Goal: Task Accomplishment & Management: Manage account settings

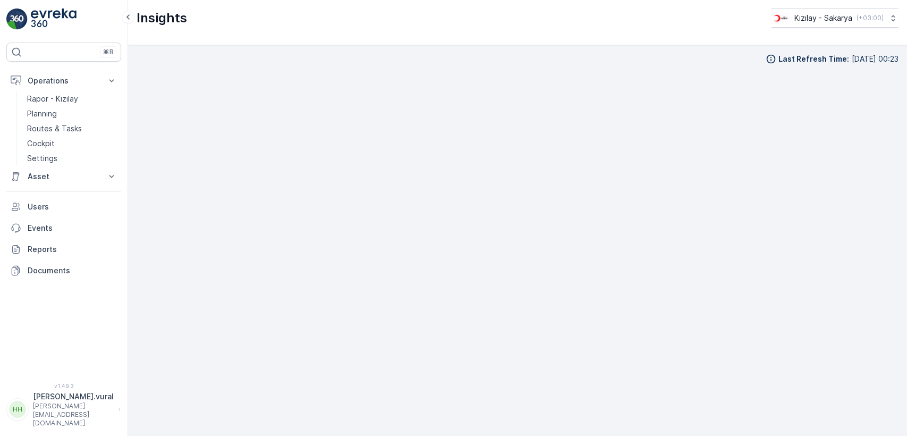
click at [77, 137] on link "Cockpit" at bounding box center [72, 143] width 98 height 15
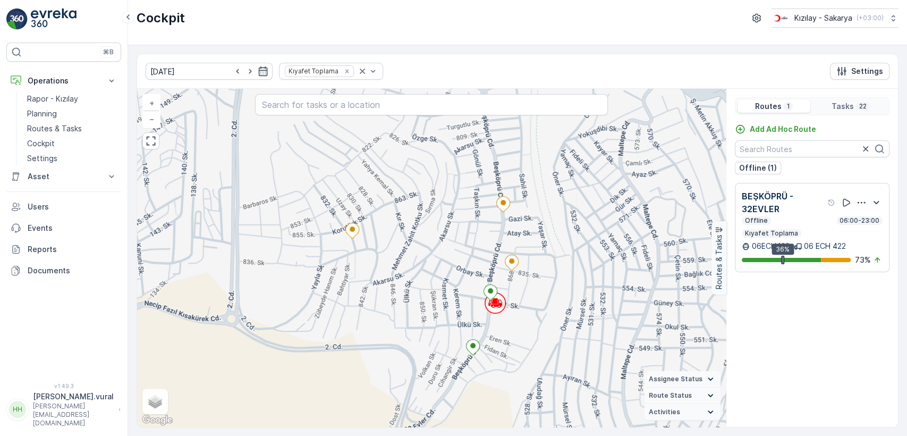
drag, startPoint x: 417, startPoint y: 195, endPoint x: 433, endPoint y: 260, distance: 67.4
click at [433, 255] on div "+ − Satellite Roadmap Terrain Hybrid Leaflet Keyboard shortcuts Map Data Map da…" at bounding box center [431, 258] width 589 height 338
click at [433, 263] on div "+ − Satellite Roadmap Terrain Hybrid Leaflet Keyboard shortcuts Map Data Map da…" at bounding box center [431, 258] width 589 height 338
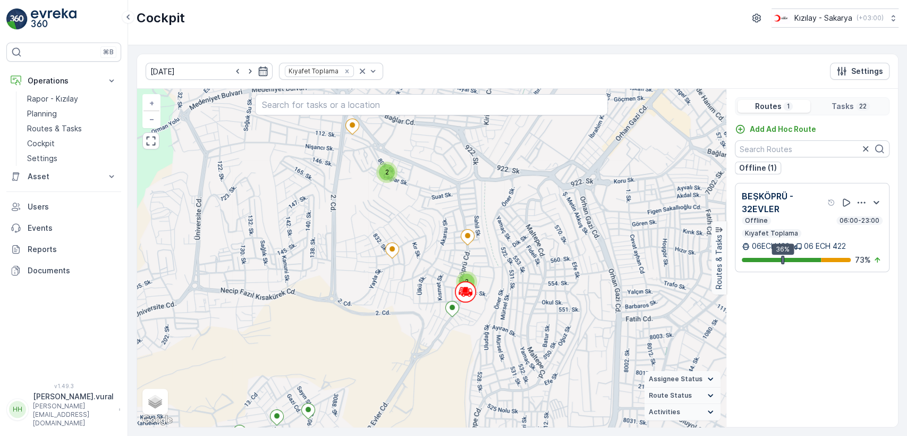
drag, startPoint x: 408, startPoint y: 216, endPoint x: 428, endPoint y: 255, distance: 43.7
click at [427, 254] on div "3 2 2 + − Satellite Roadmap Terrain Hybrid Leaflet Keyboard shortcuts Map Data …" at bounding box center [431, 258] width 589 height 338
click at [428, 255] on div "3 2 2 + − Satellite Roadmap Terrain Hybrid Leaflet Keyboard shortcuts Map Data …" at bounding box center [431, 258] width 589 height 338
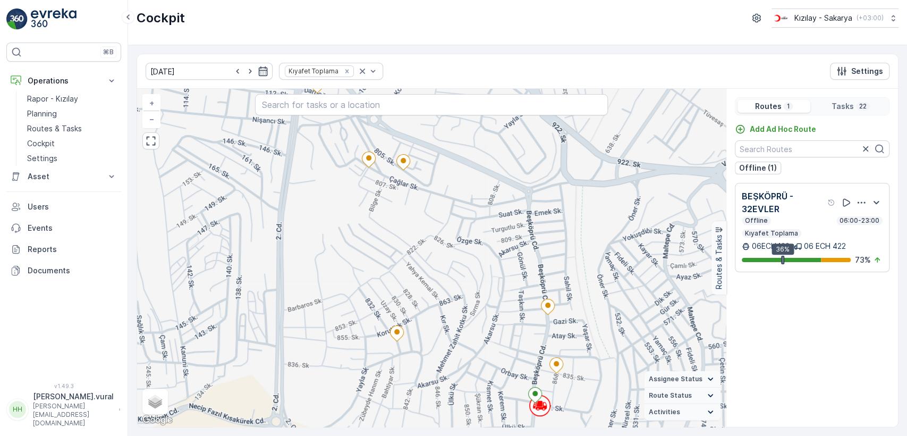
drag, startPoint x: 446, startPoint y: 278, endPoint x: 424, endPoint y: 238, distance: 46.1
click at [432, 251] on div "+ − Satellite Roadmap Terrain Hybrid Leaflet Keyboard shortcuts Map Data Map da…" at bounding box center [431, 258] width 589 height 338
click at [424, 237] on div "+ − Satellite Roadmap Terrain Hybrid Leaflet Keyboard shortcuts Map Data Map da…" at bounding box center [431, 258] width 589 height 338
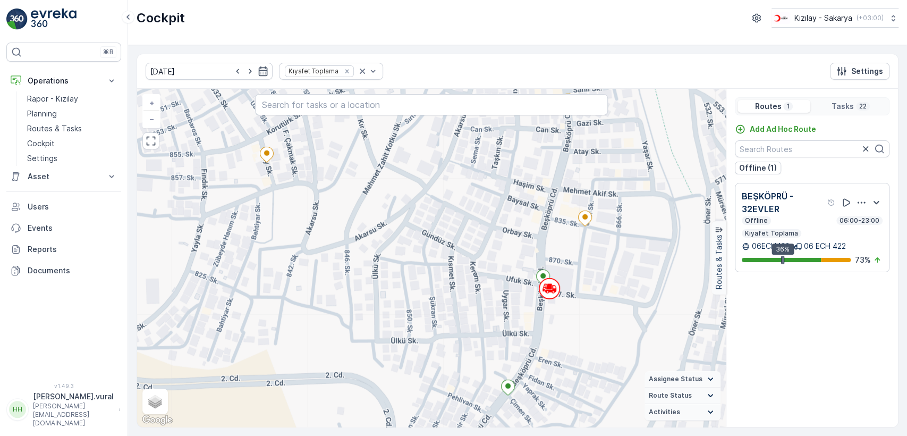
drag, startPoint x: 519, startPoint y: 233, endPoint x: 487, endPoint y: 260, distance: 41.5
click at [489, 259] on div "+ − Satellite Roadmap Terrain Hybrid Leaflet Keyboard shortcuts Map Data Map da…" at bounding box center [431, 258] width 589 height 338
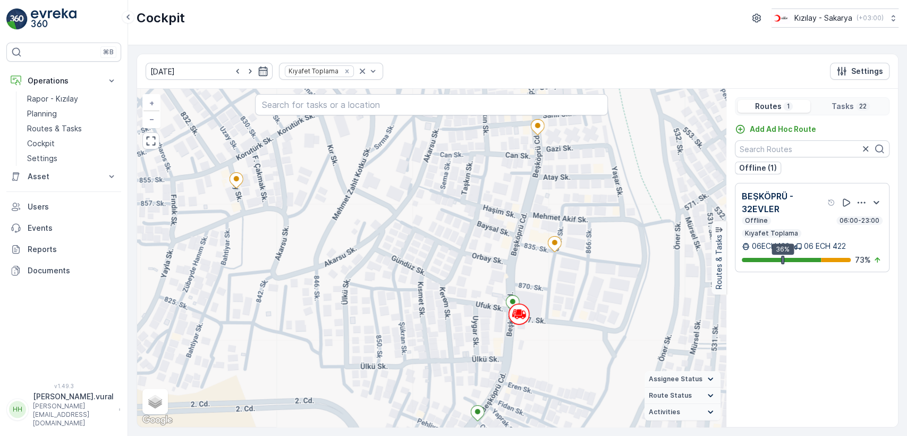
click at [484, 264] on div "+ − Satellite Roadmap Terrain Hybrid Leaflet Keyboard shortcuts Map Data Map da…" at bounding box center [431, 258] width 589 height 338
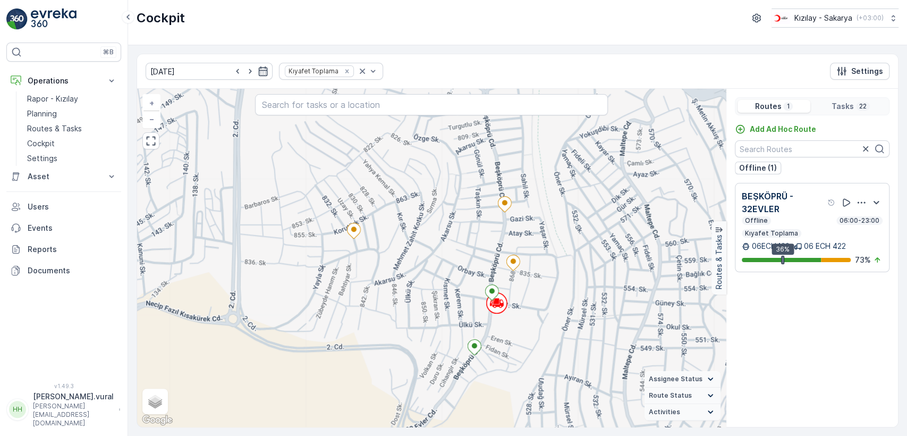
drag, startPoint x: 449, startPoint y: 235, endPoint x: 452, endPoint y: 280, distance: 44.8
click at [452, 263] on div "+ − Satellite Roadmap Terrain Hybrid Leaflet Keyboard shortcuts Map Data Map da…" at bounding box center [431, 258] width 589 height 338
click at [452, 278] on div "+ − Satellite Roadmap Terrain Hybrid Leaflet Keyboard shortcuts Map Data Map da…" at bounding box center [431, 258] width 589 height 338
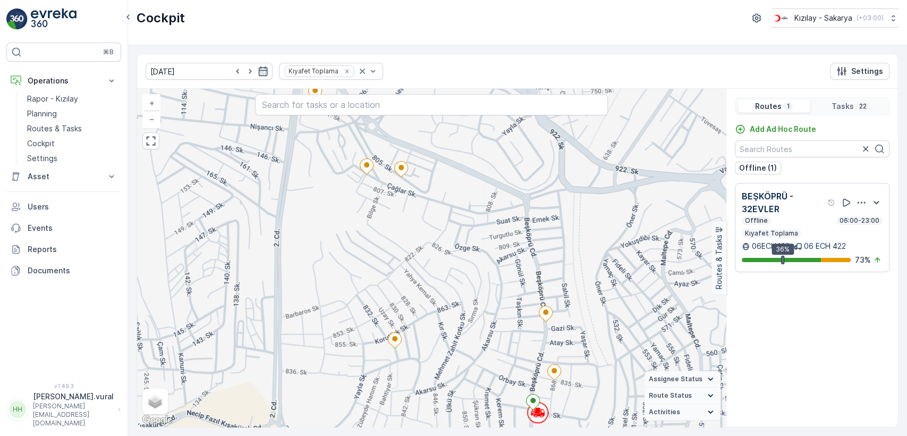
drag, startPoint x: 412, startPoint y: 201, endPoint x: 426, endPoint y: 272, distance: 71.6
click at [425, 268] on div "+ − Satellite Roadmap Terrain Hybrid Leaflet Keyboard shortcuts Map Data Map da…" at bounding box center [431, 258] width 589 height 338
click at [426, 272] on div "+ − Satellite Roadmap Terrain Hybrid Leaflet Keyboard shortcuts Map Data Map da…" at bounding box center [431, 258] width 589 height 338
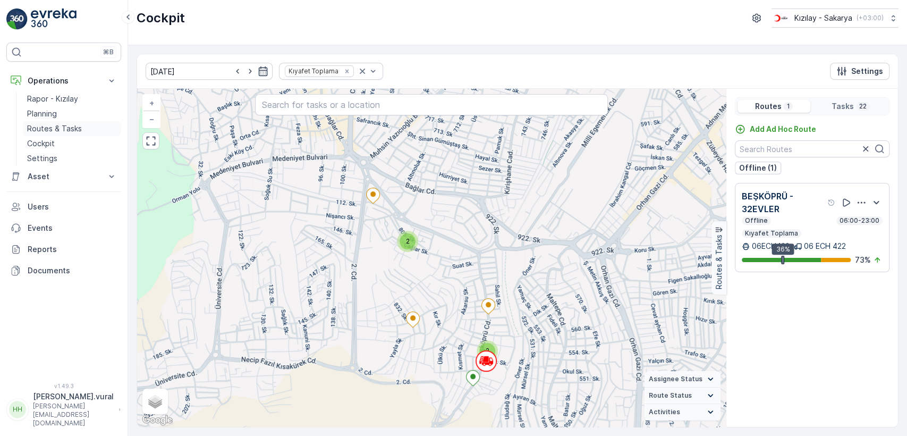
click at [81, 131] on link "Routes & Tasks" at bounding box center [72, 128] width 98 height 15
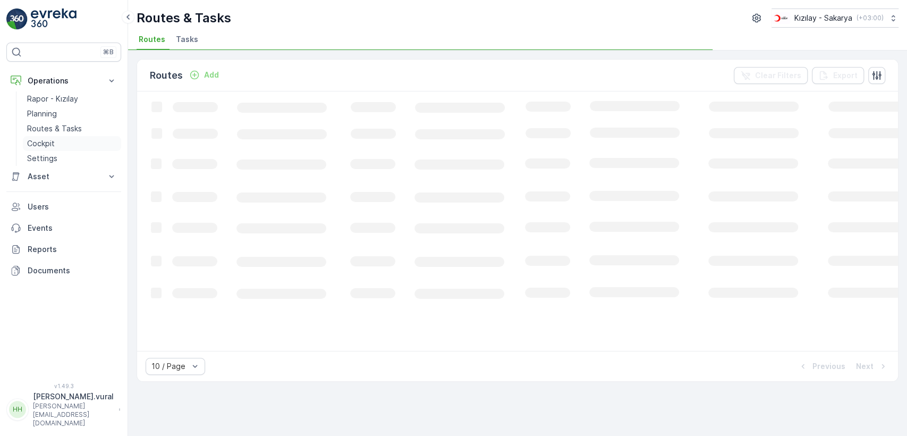
click at [83, 136] on link "Cockpit" at bounding box center [72, 143] width 98 height 15
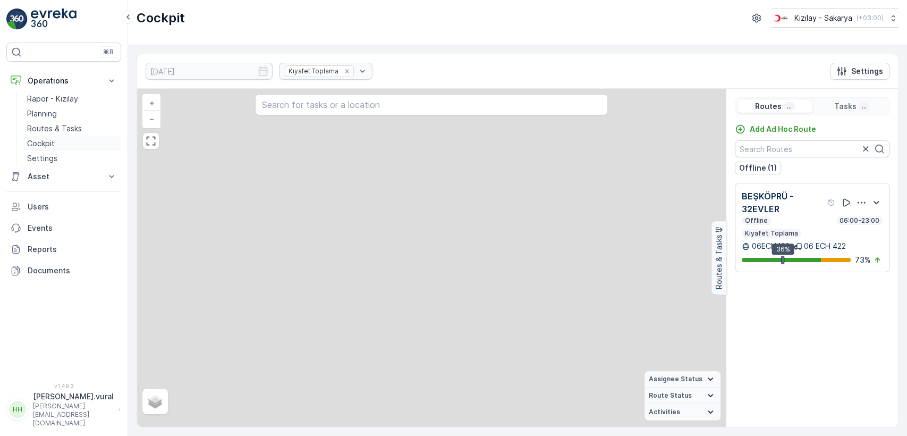
click at [82, 143] on link "Cockpit" at bounding box center [72, 143] width 98 height 15
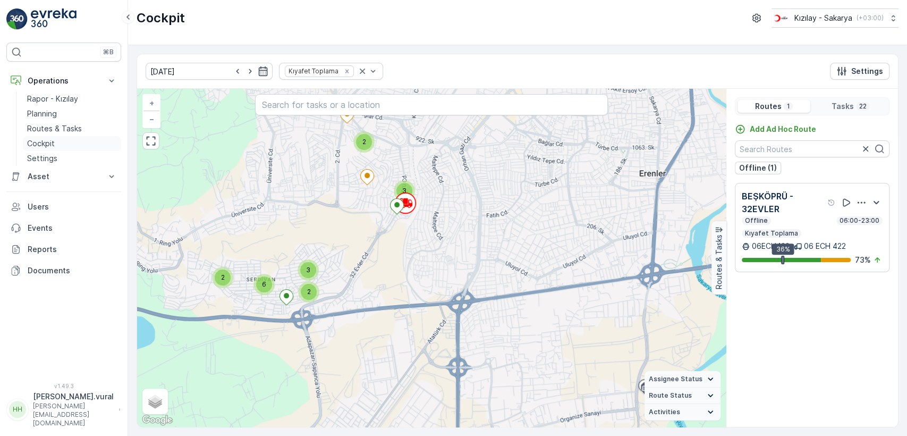
click at [58, 143] on link "Cockpit" at bounding box center [72, 143] width 98 height 15
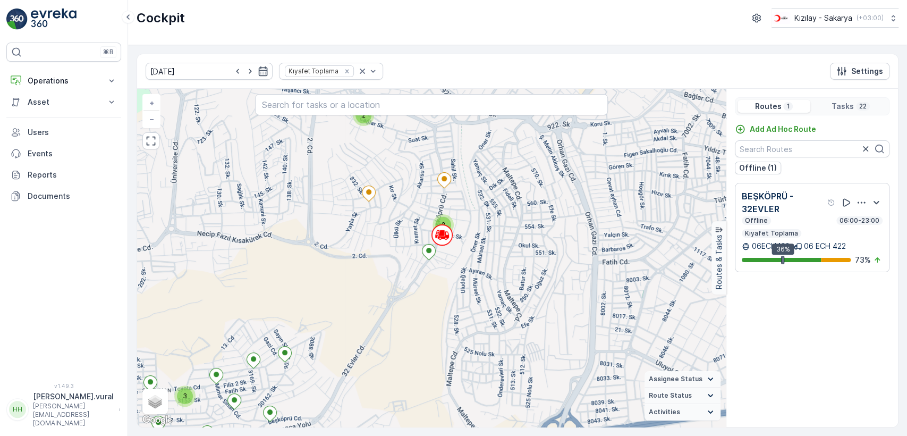
drag, startPoint x: 382, startPoint y: 158, endPoint x: 384, endPoint y: 188, distance: 29.8
click at [384, 188] on div "3 2 2 + − Satellite Roadmap Terrain Hybrid Leaflet Keyboard shortcuts Map Data …" at bounding box center [431, 258] width 589 height 338
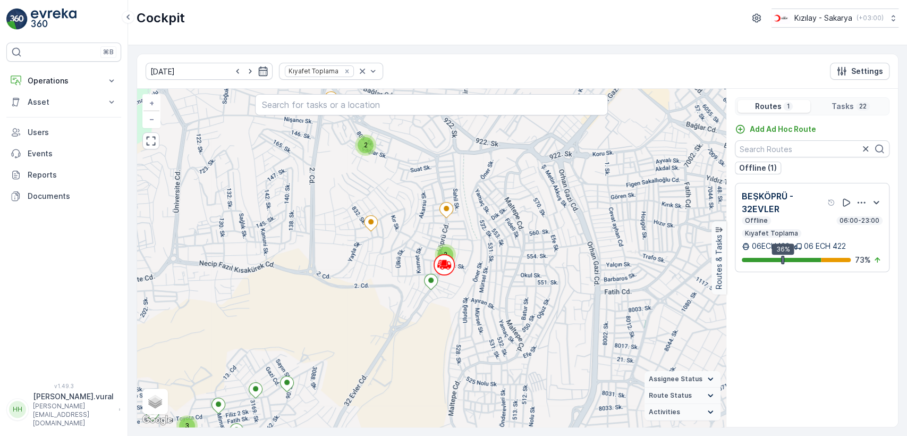
drag, startPoint x: 386, startPoint y: 199, endPoint x: 387, endPoint y: 244, distance: 45.7
click at [387, 241] on div "3 2 2 + − Satellite Roadmap Terrain Hybrid Leaflet Keyboard shortcuts Map Data …" at bounding box center [431, 258] width 589 height 338
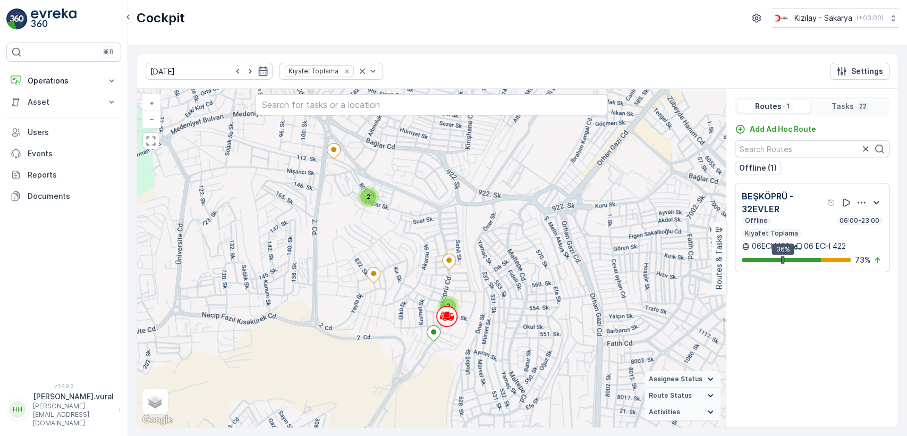
click at [387, 252] on div "3 2 2 + − Satellite Roadmap Terrain Hybrid Leaflet Keyboard shortcuts Map Data …" at bounding box center [431, 258] width 589 height 338
click at [73, 78] on p "Operations" at bounding box center [64, 80] width 72 height 11
click at [81, 139] on link "Cockpit" at bounding box center [72, 143] width 98 height 15
click at [79, 132] on p "Routes & Tasks" at bounding box center [54, 128] width 55 height 11
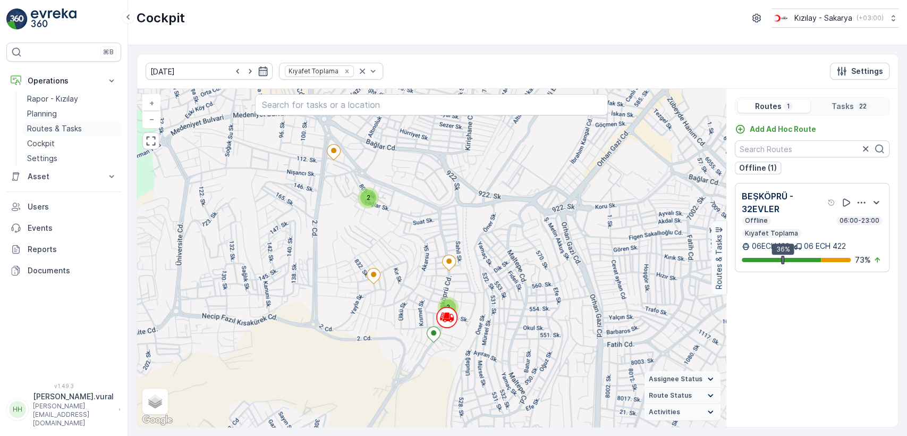
click at [79, 131] on p "Routes & Tasks" at bounding box center [54, 128] width 55 height 11
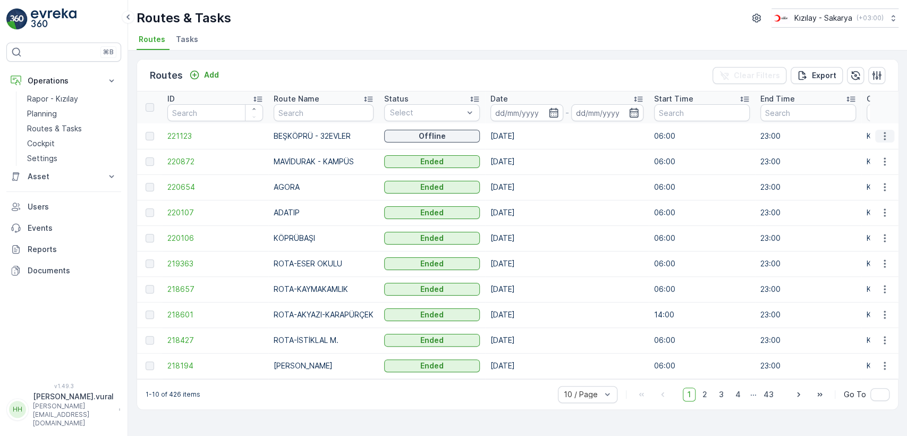
click at [880, 139] on icon "button" at bounding box center [885, 136] width 11 height 11
click at [872, 151] on span "See More Details" at bounding box center [860, 152] width 62 height 11
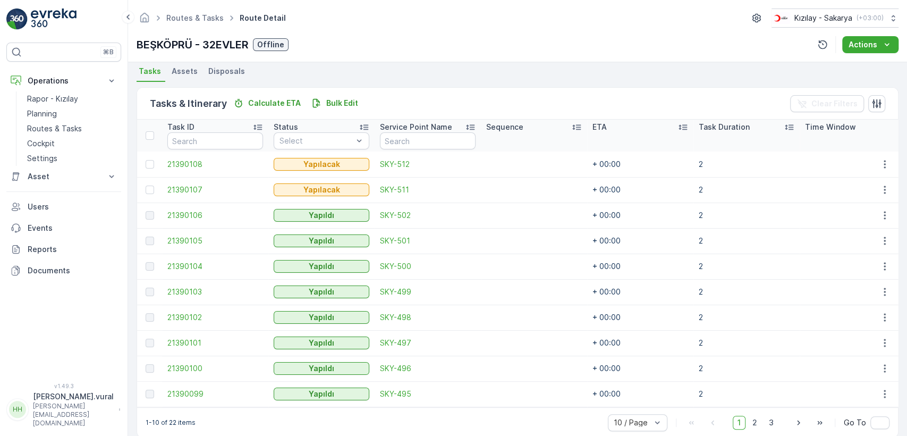
scroll to position [236, 0]
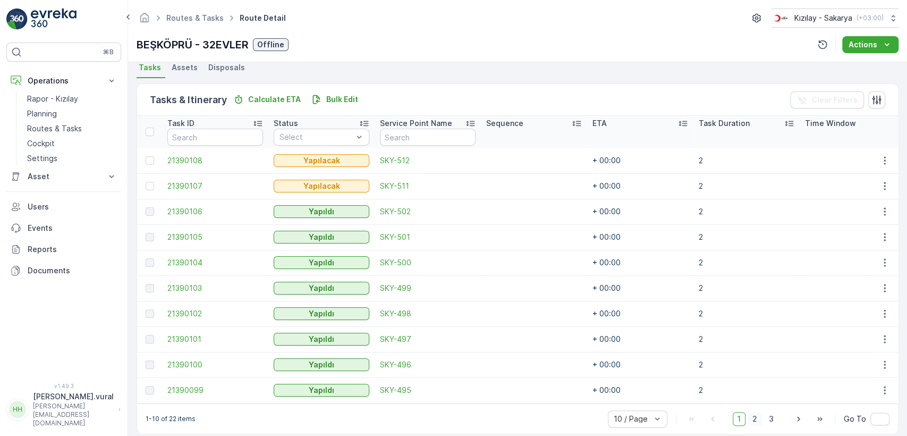
click at [756, 426] on span "2" at bounding box center [755, 419] width 14 height 14
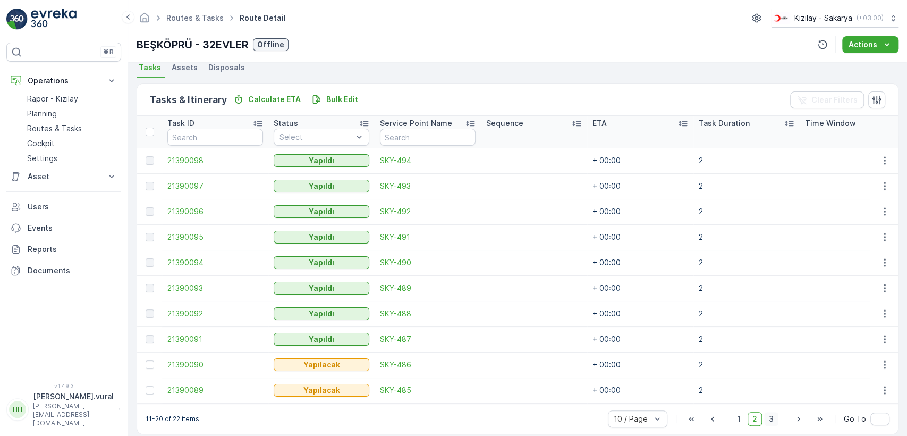
click at [770, 418] on span "3" at bounding box center [771, 419] width 14 height 14
click at [770, 418] on div "11-20 of 22 items 10 / Page 1 2 3 Go To" at bounding box center [517, 418] width 761 height 30
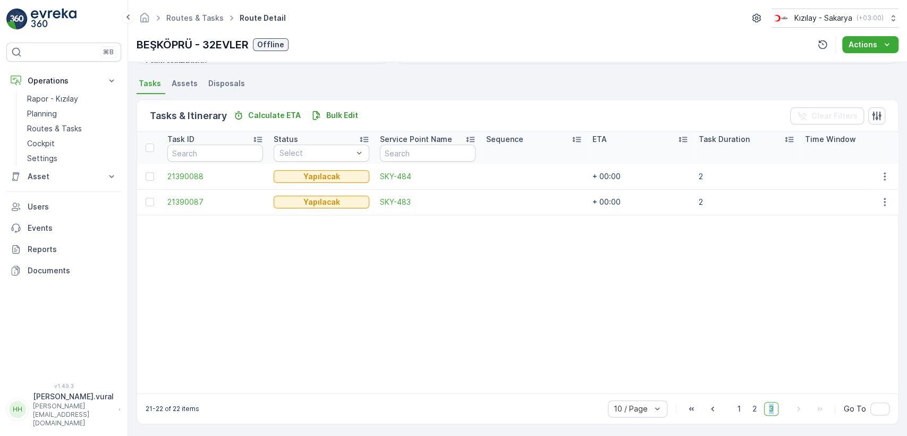
scroll to position [227, 0]
click at [736, 404] on span "1" at bounding box center [739, 407] width 13 height 14
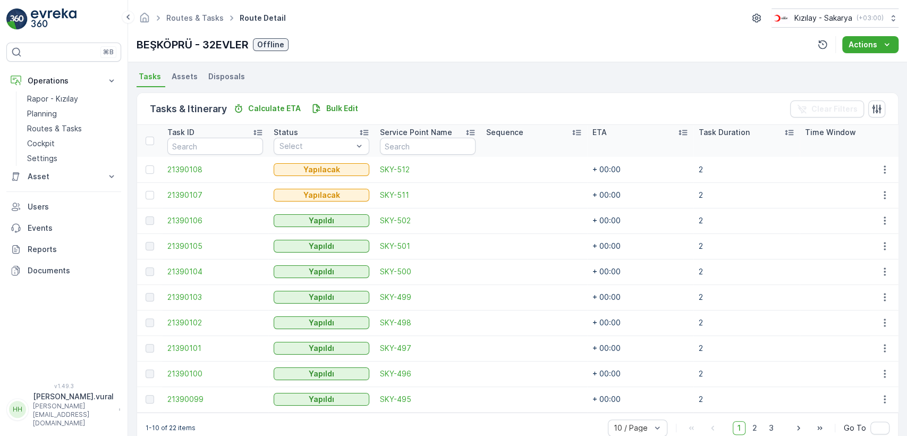
scroll to position [236, 0]
